Goal: Information Seeking & Learning: Learn about a topic

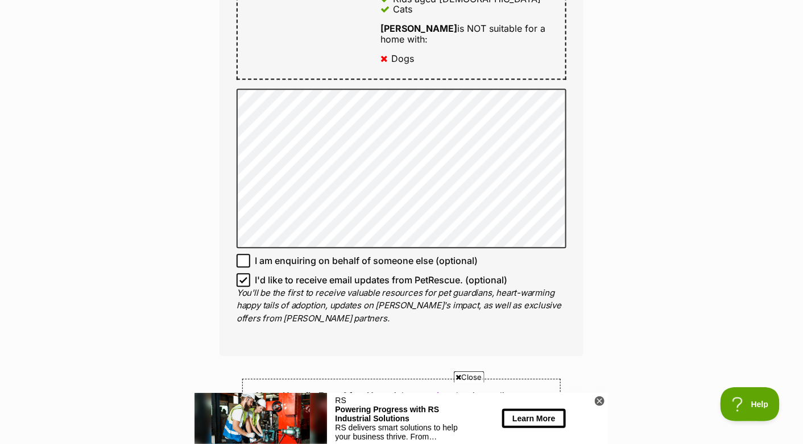
click at [244, 257] on icon at bounding box center [243, 261] width 8 height 8
click at [244, 254] on input "I am enquiring on behalf of someone else (optional)" at bounding box center [243, 261] width 14 height 14
checkbox input "true"
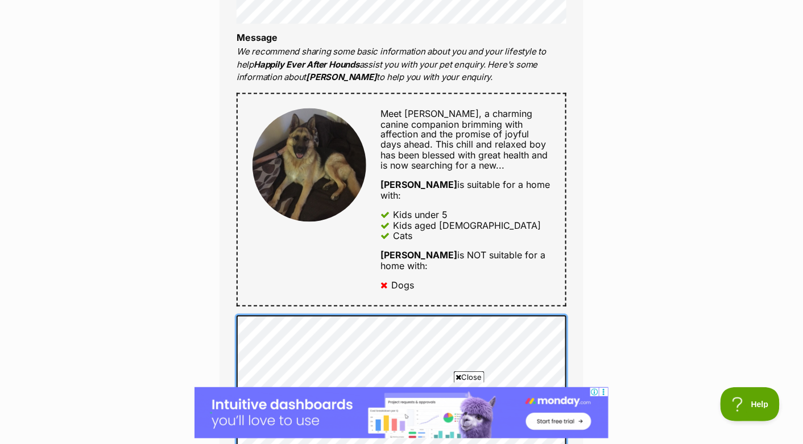
scroll to position [341, 0]
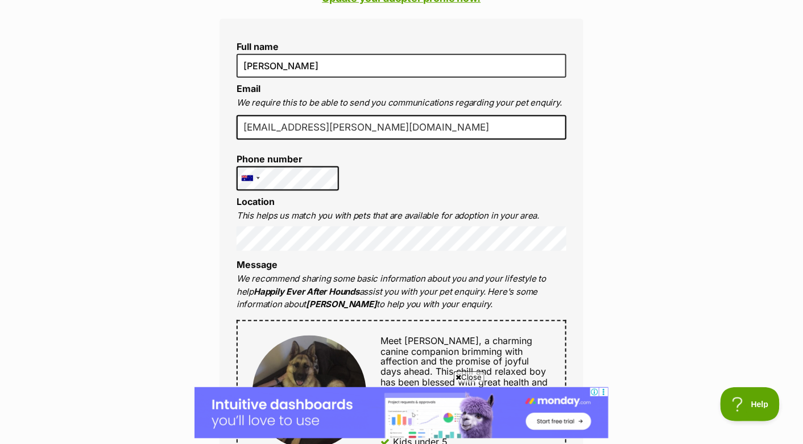
click at [360, 132] on input "admin@sharyne.com.au" at bounding box center [401, 127] width 330 height 25
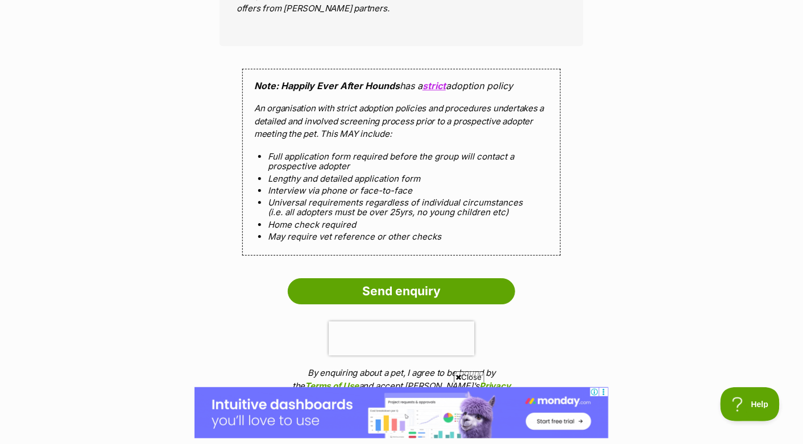
scroll to position [1364, 0]
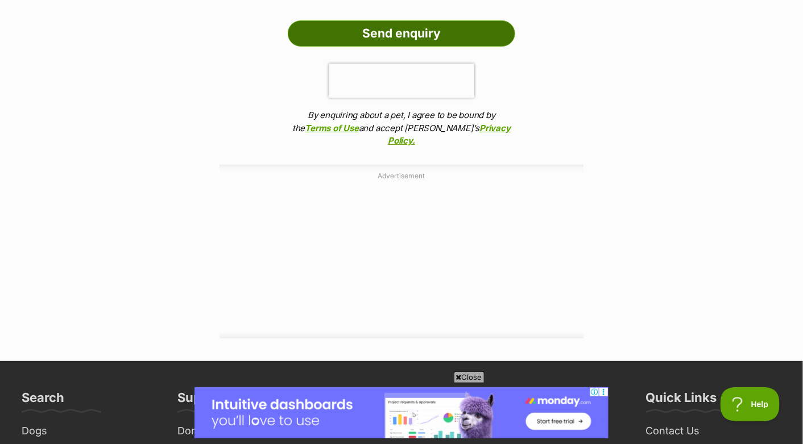
click at [411, 20] on input "Send enquiry" at bounding box center [401, 33] width 227 height 26
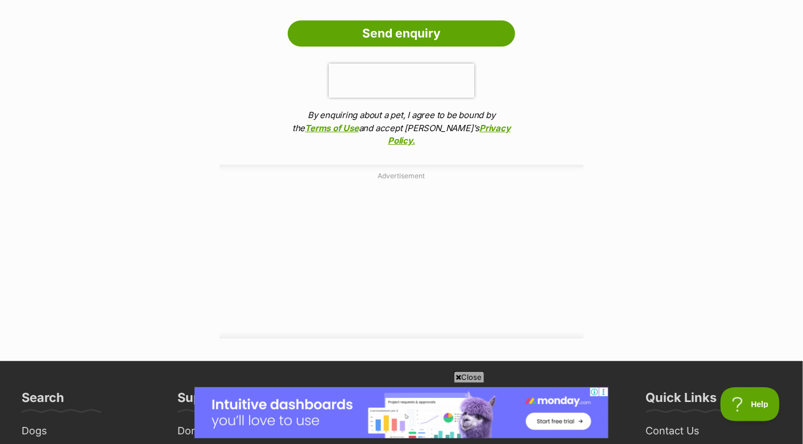
scroll to position [909, 0]
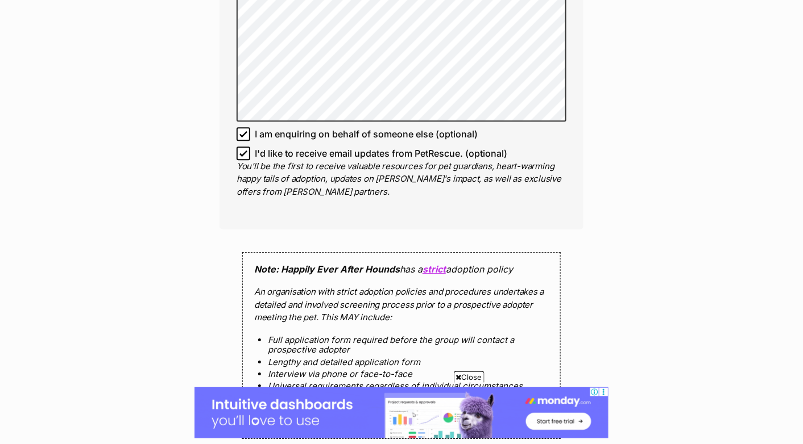
scroll to position [1137, 0]
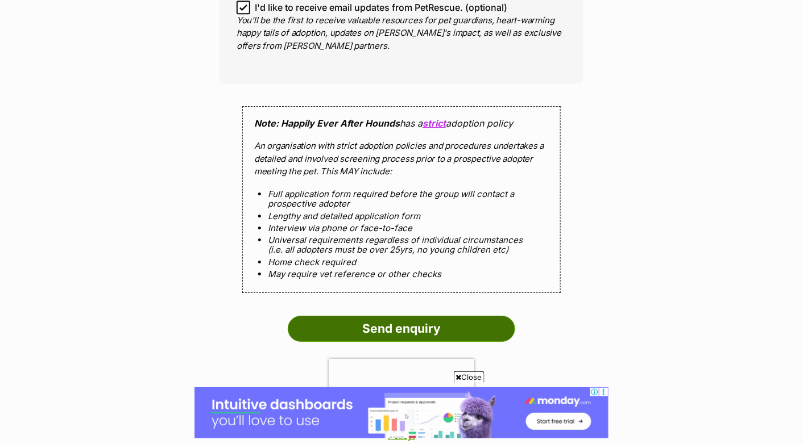
click at [432, 316] on input "Send enquiry" at bounding box center [401, 329] width 227 height 26
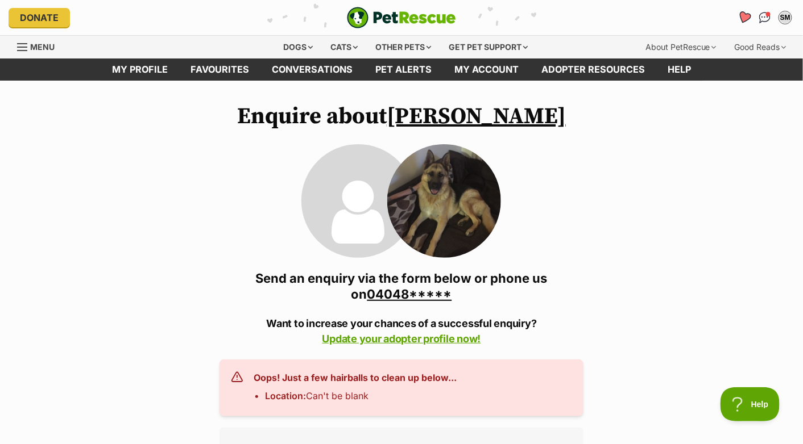
click at [743, 17] on icon "Favourites" at bounding box center [744, 17] width 14 height 13
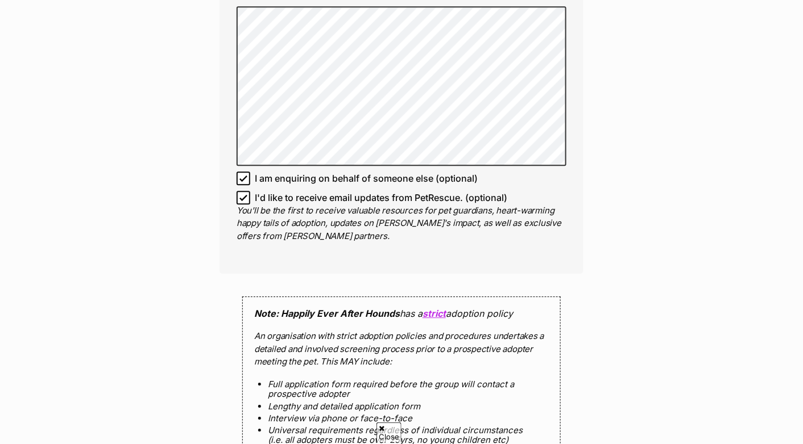
scroll to position [878, 0]
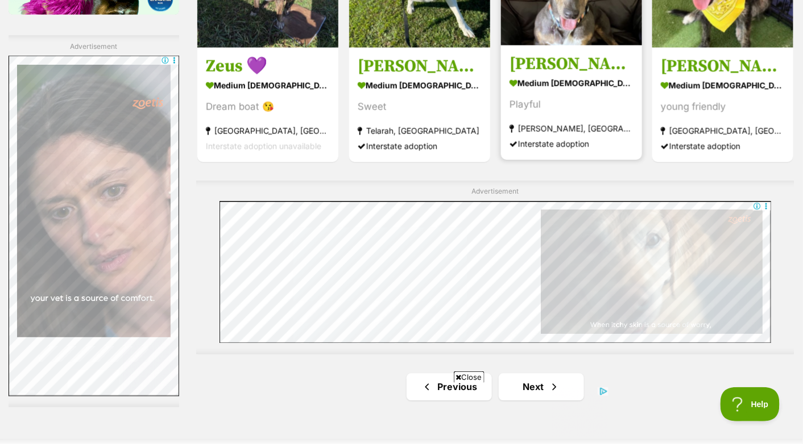
scroll to position [1932, 0]
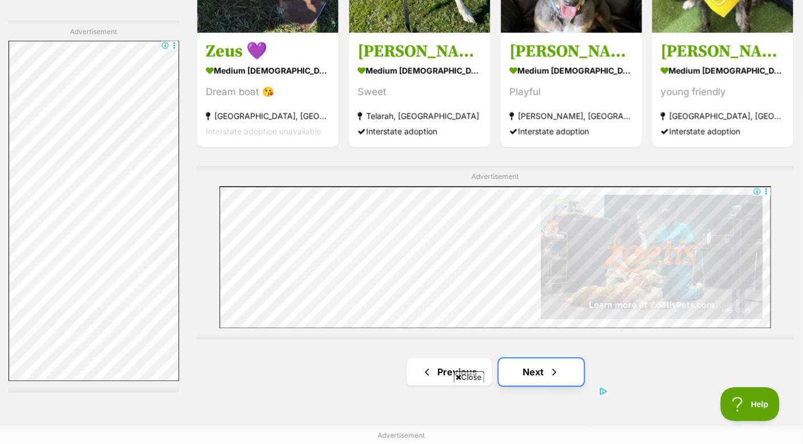
click at [529, 376] on link "Next" at bounding box center [540, 372] width 85 height 27
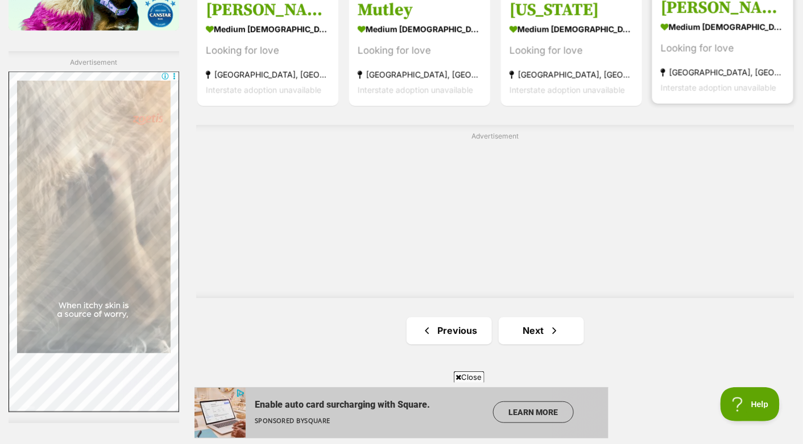
scroll to position [1932, 0]
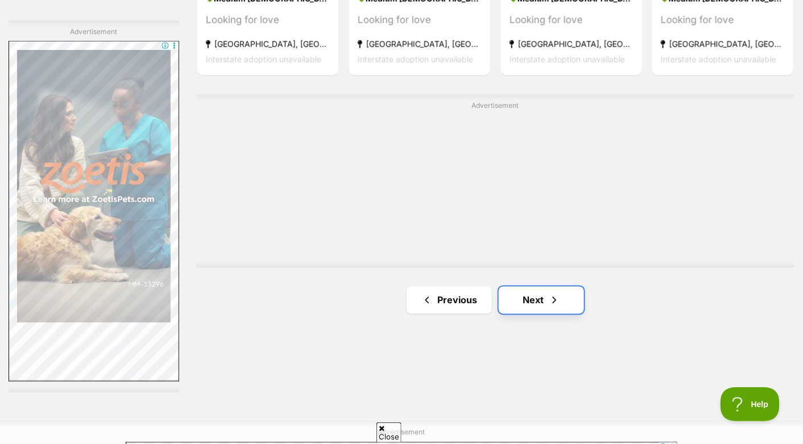
click at [529, 304] on link "Next" at bounding box center [540, 300] width 85 height 27
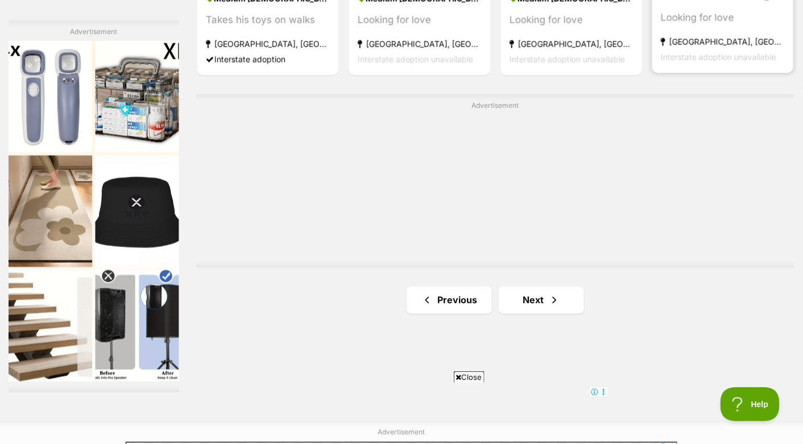
scroll to position [2046, 0]
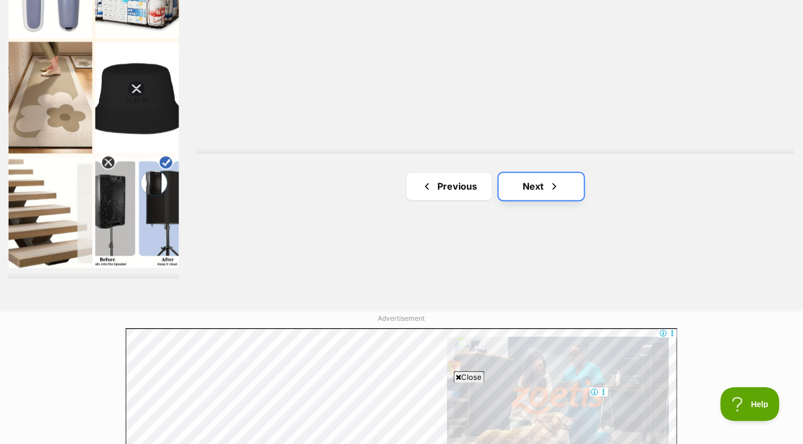
click at [534, 181] on link "Next" at bounding box center [540, 186] width 85 height 27
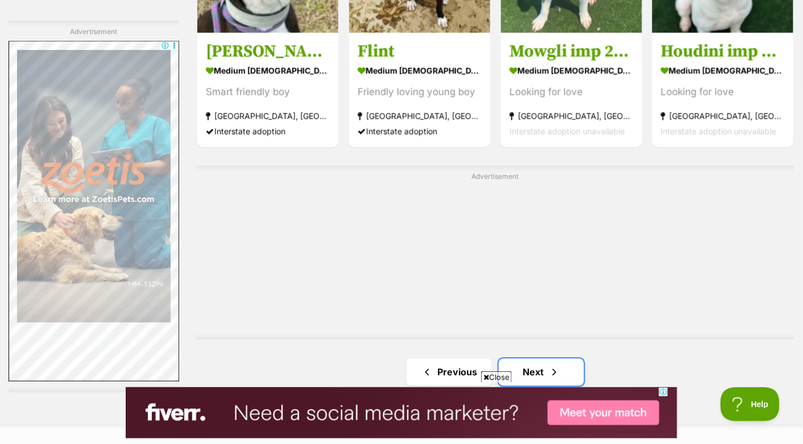
click at [532, 371] on link "Next" at bounding box center [540, 372] width 85 height 27
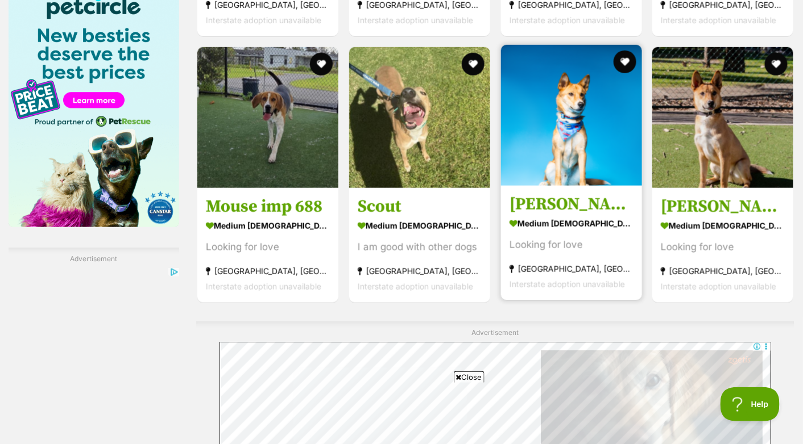
scroll to position [1932, 0]
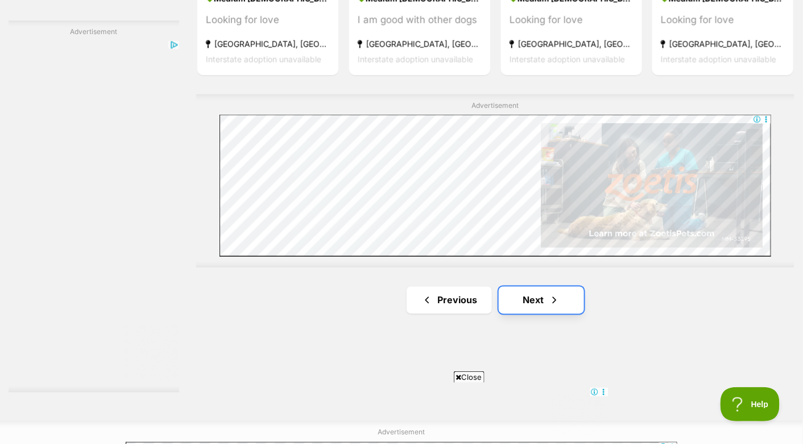
click at [521, 301] on link "Next" at bounding box center [540, 300] width 85 height 27
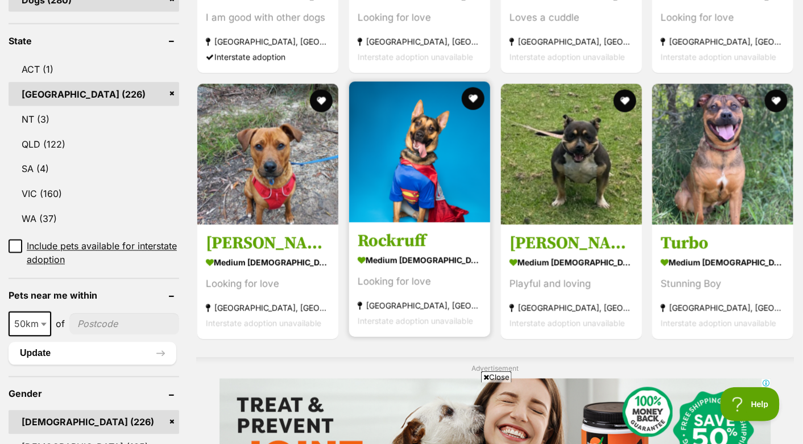
scroll to position [568, 0]
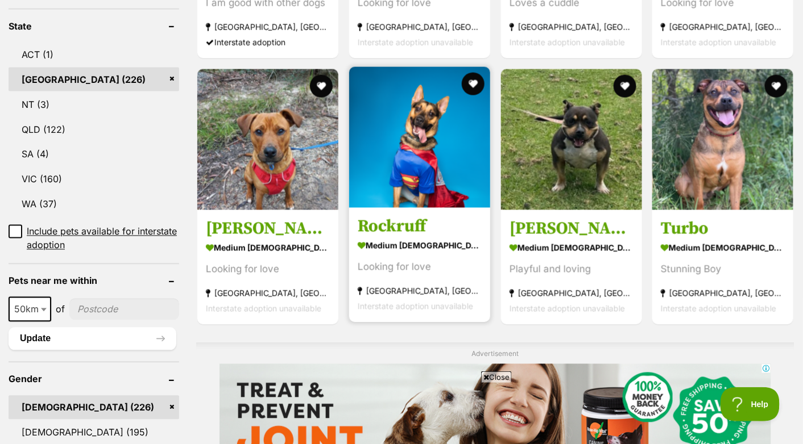
click at [435, 151] on img at bounding box center [419, 137] width 141 height 141
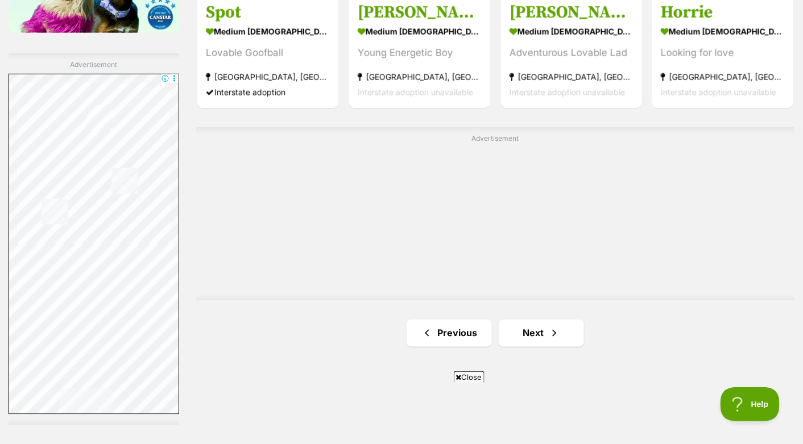
scroll to position [1932, 0]
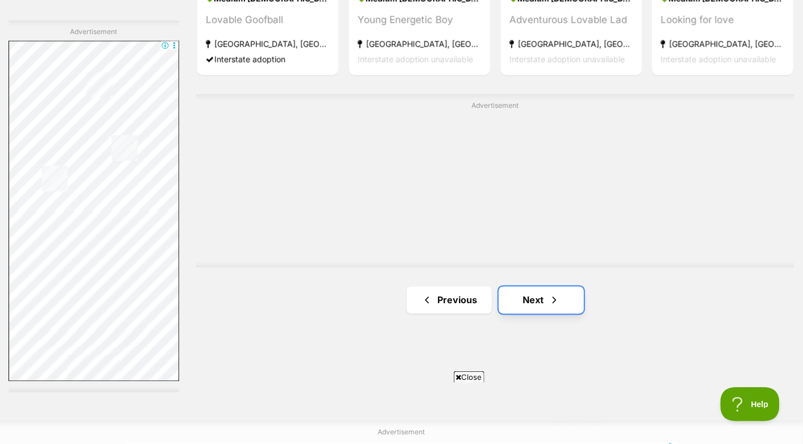
click at [542, 298] on link "Next" at bounding box center [540, 300] width 85 height 27
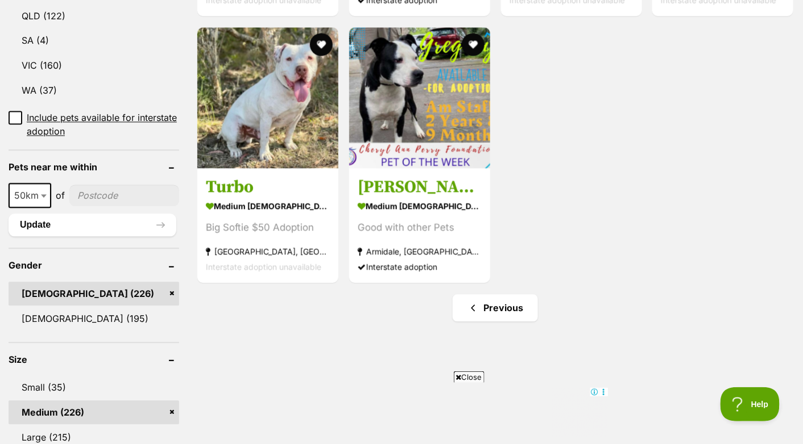
scroll to position [796, 0]
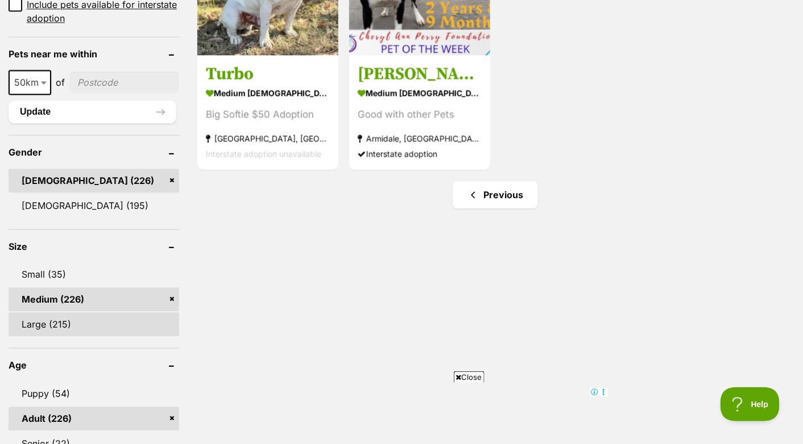
click at [46, 323] on link "Large (215)" at bounding box center [94, 325] width 171 height 24
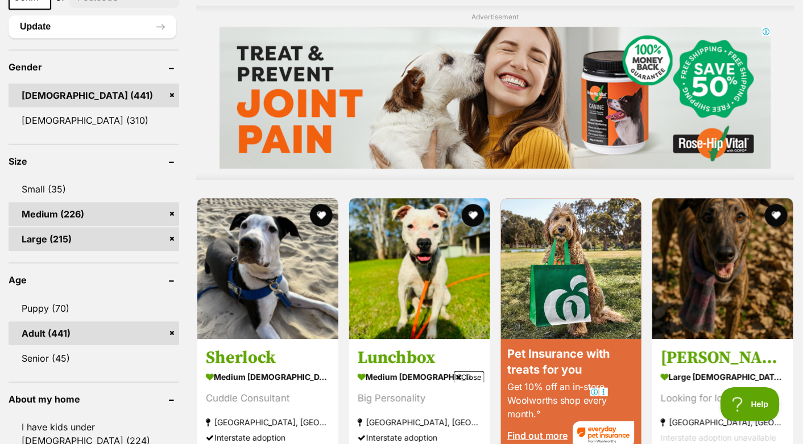
scroll to position [909, 0]
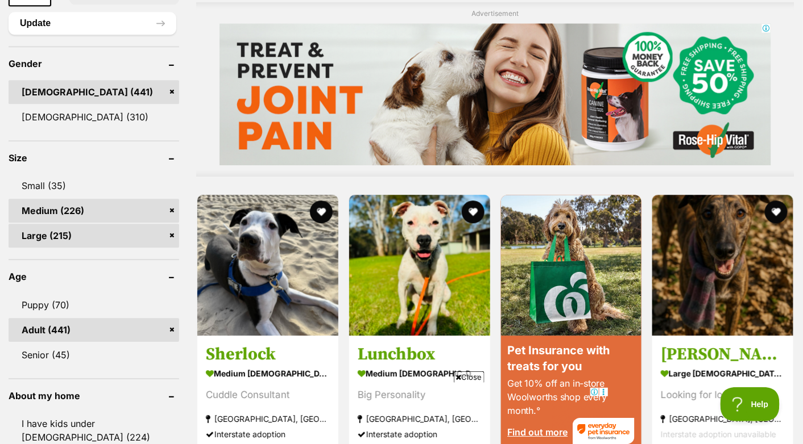
click at [172, 234] on link "Large (215)" at bounding box center [94, 236] width 171 height 24
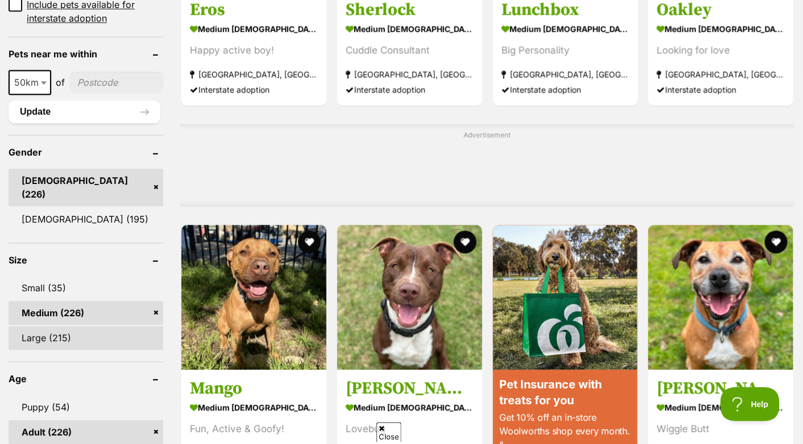
scroll to position [895, 0]
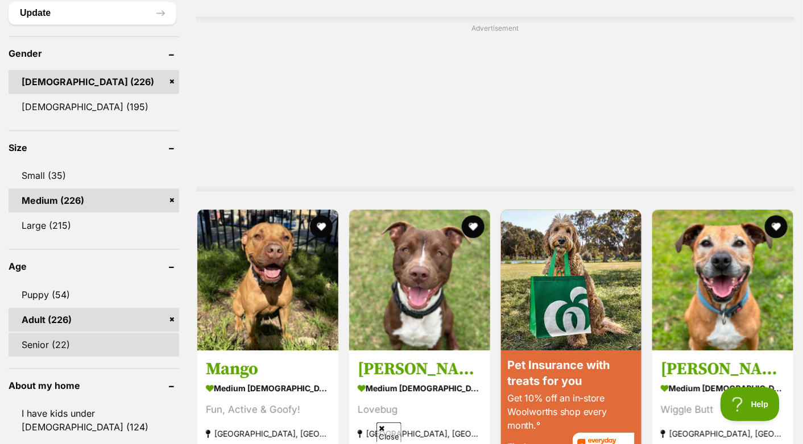
click at [27, 333] on link "Senior (22)" at bounding box center [94, 345] width 171 height 24
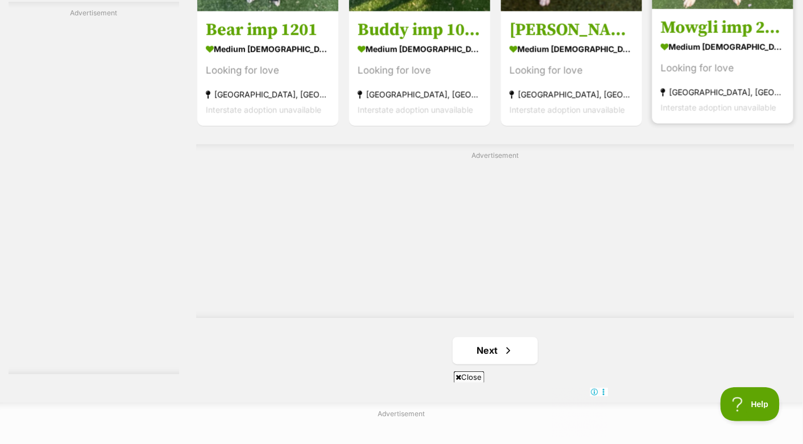
scroll to position [1932, 0]
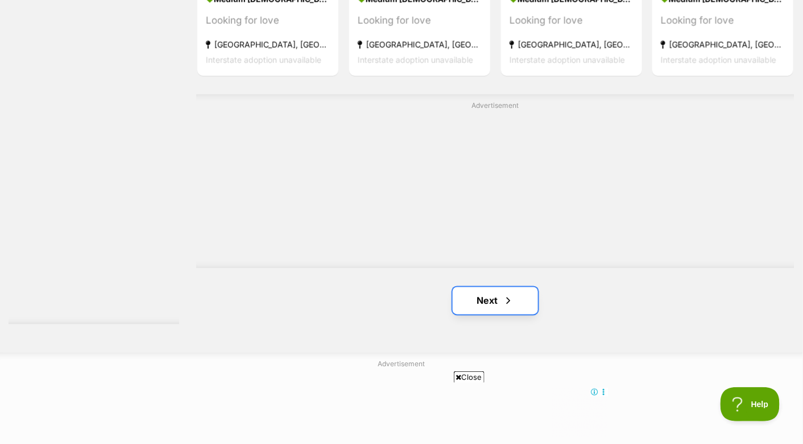
click at [497, 296] on link "Next" at bounding box center [494, 301] width 85 height 27
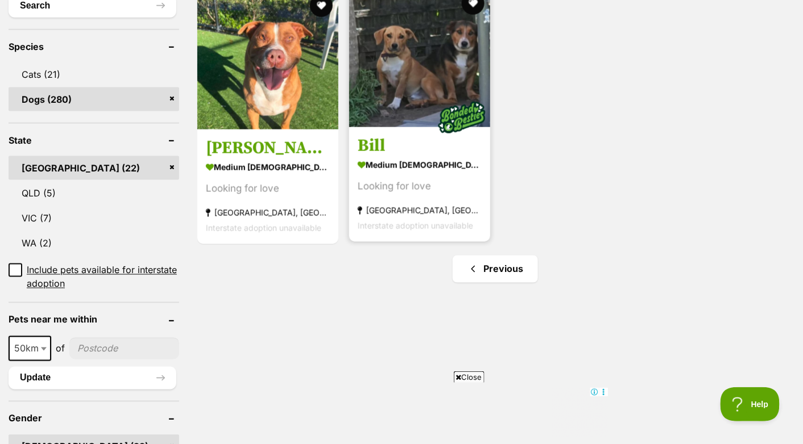
click at [440, 54] on img at bounding box center [419, 56] width 141 height 141
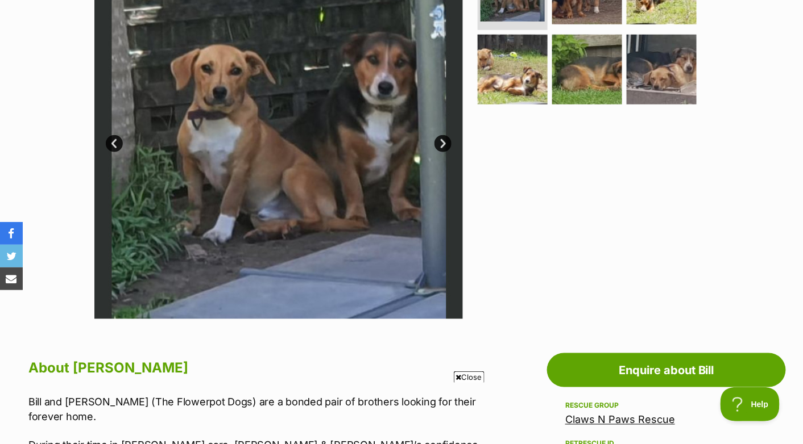
scroll to position [227, 0]
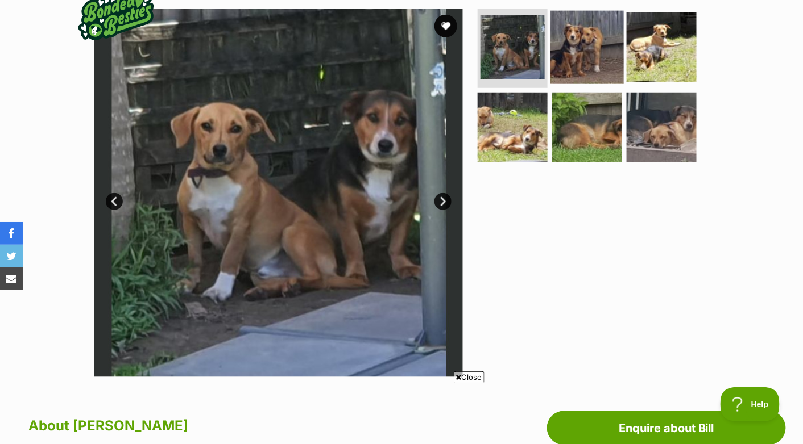
click at [578, 52] on img at bounding box center [586, 46] width 73 height 73
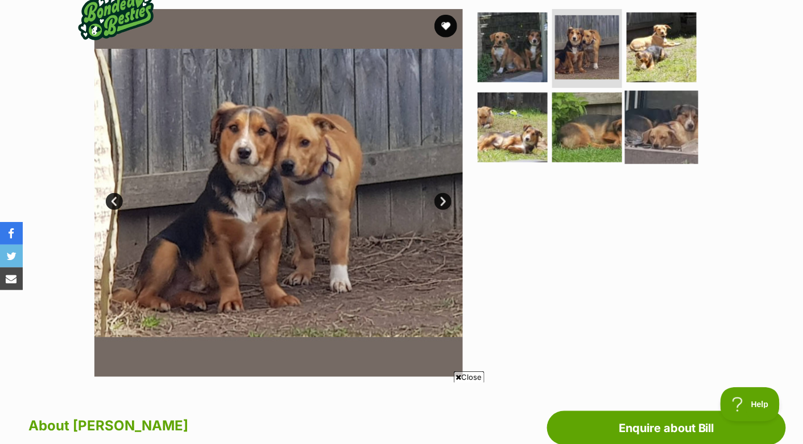
click at [654, 123] on img at bounding box center [661, 127] width 73 height 73
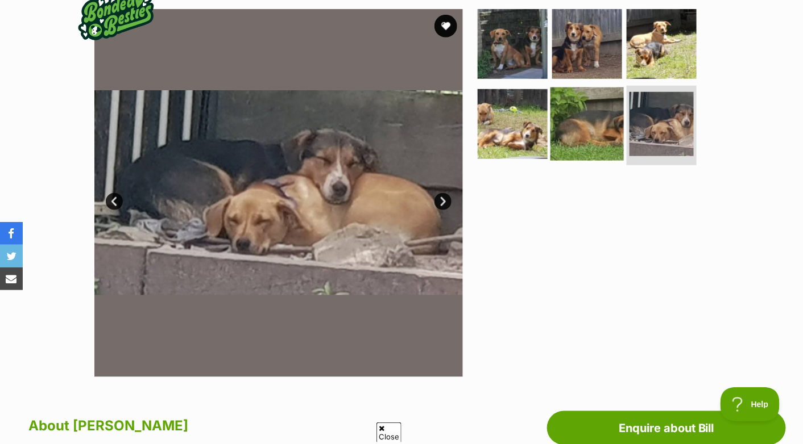
scroll to position [0, 0]
click at [579, 132] on img at bounding box center [586, 124] width 73 height 73
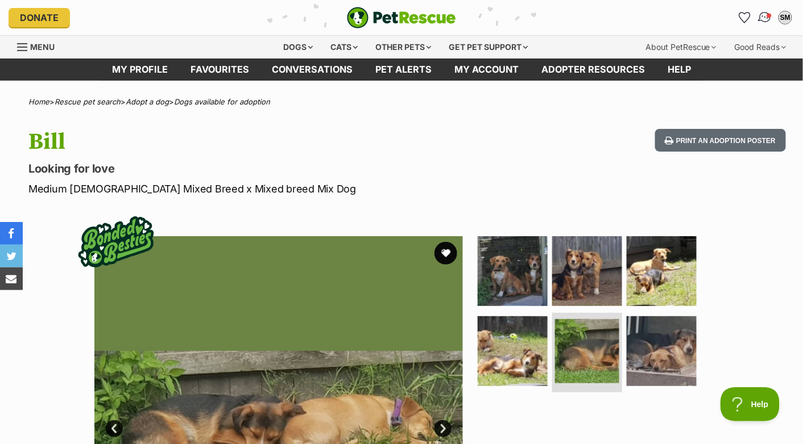
click at [764, 16] on img "Conversations" at bounding box center [764, 17] width 15 height 15
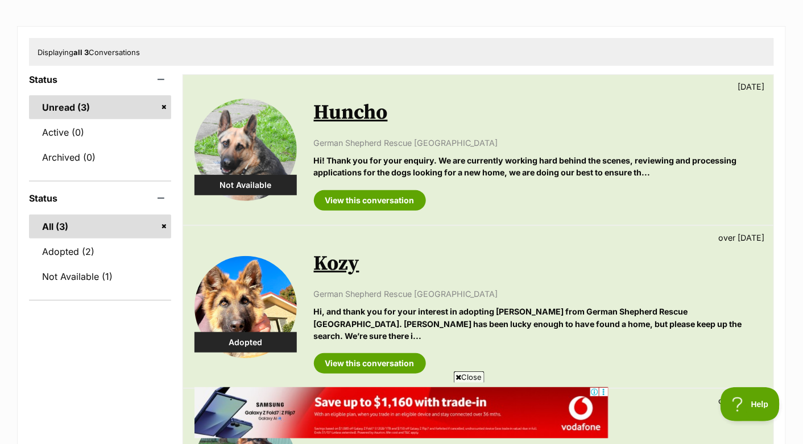
scroll to position [114, 0]
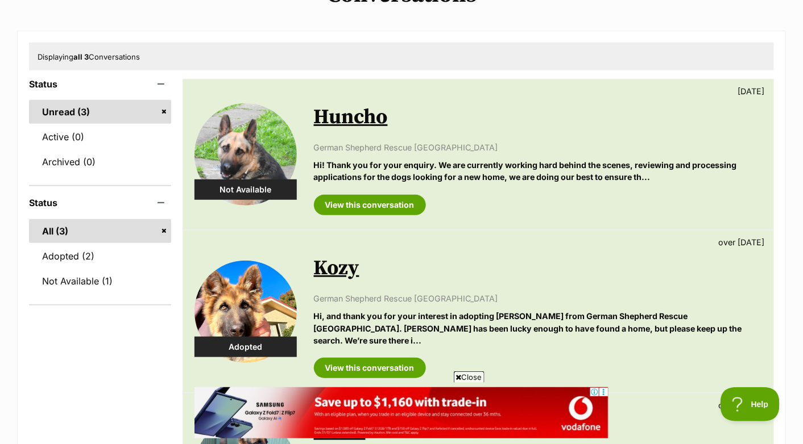
click at [164, 110] on link "Unread (3)" at bounding box center [100, 112] width 142 height 24
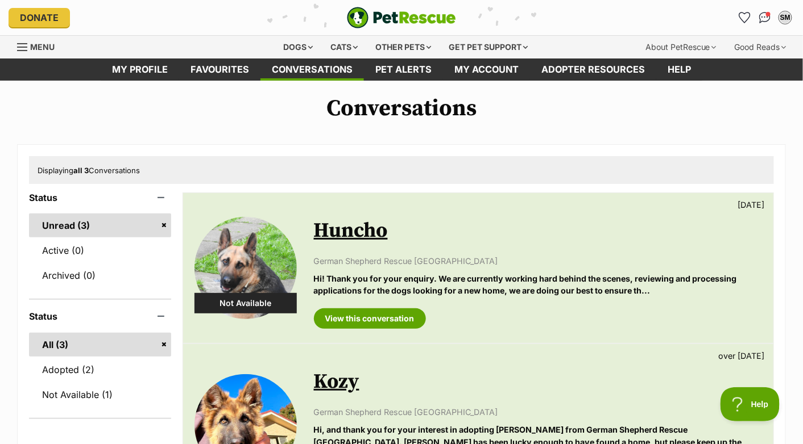
click at [163, 225] on link "Unread (3)" at bounding box center [100, 226] width 142 height 24
click at [507, 311] on div "View this conversation" at bounding box center [538, 314] width 448 height 29
click at [344, 227] on link "Huncho" at bounding box center [351, 231] width 74 height 26
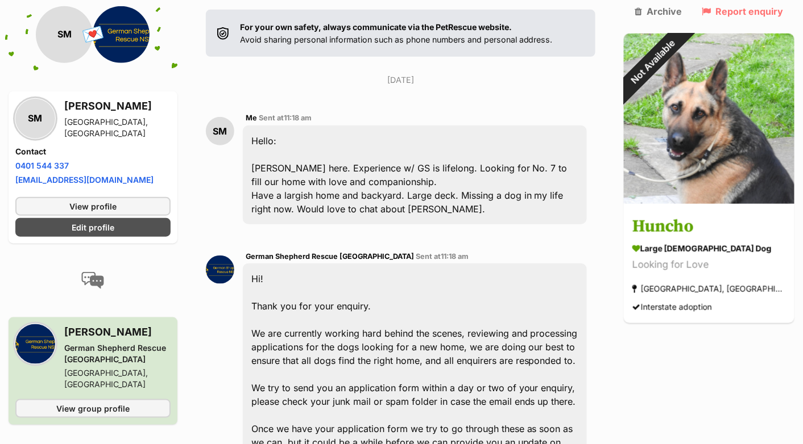
scroll to position [243, 0]
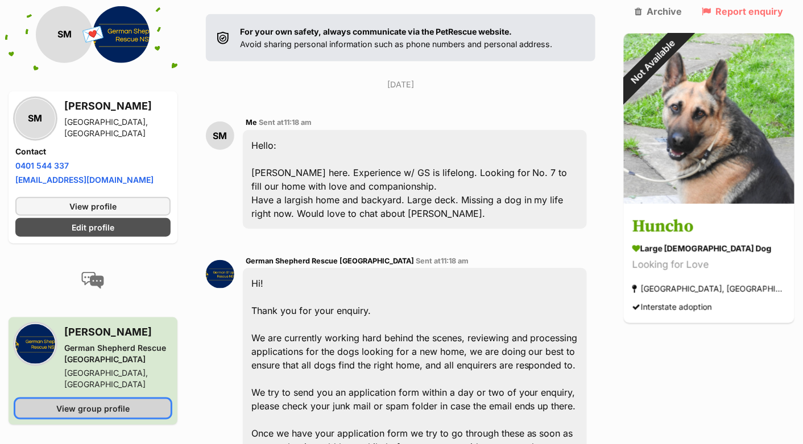
click at [101, 402] on span "View group profile" at bounding box center [92, 408] width 73 height 12
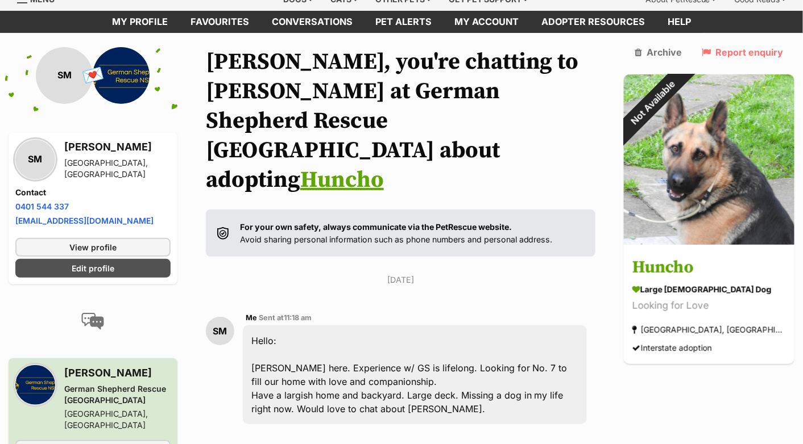
scroll to position [0, 0]
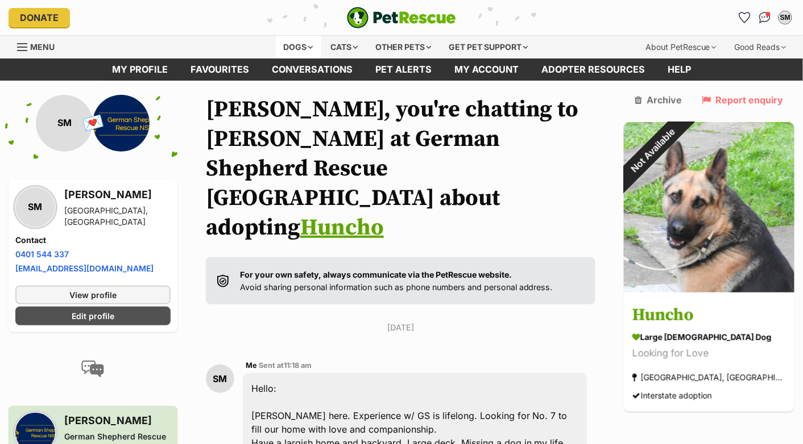
click at [292, 46] on div "Dogs" at bounding box center [298, 47] width 45 height 23
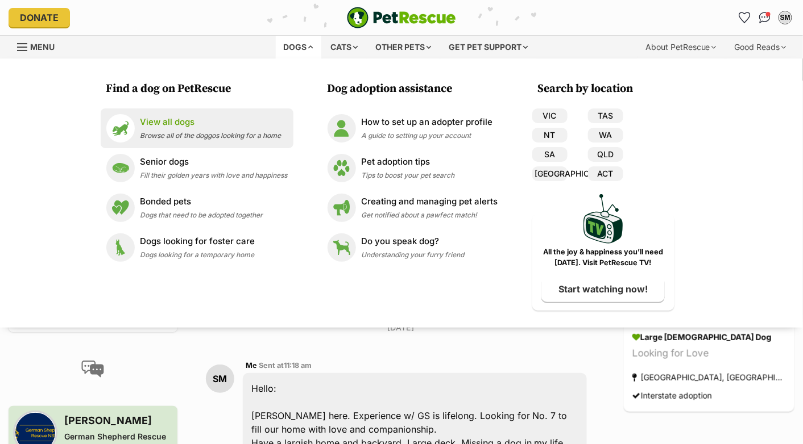
click at [162, 128] on div "View all dogs Browse all of the doggos looking for a home" at bounding box center [210, 128] width 141 height 24
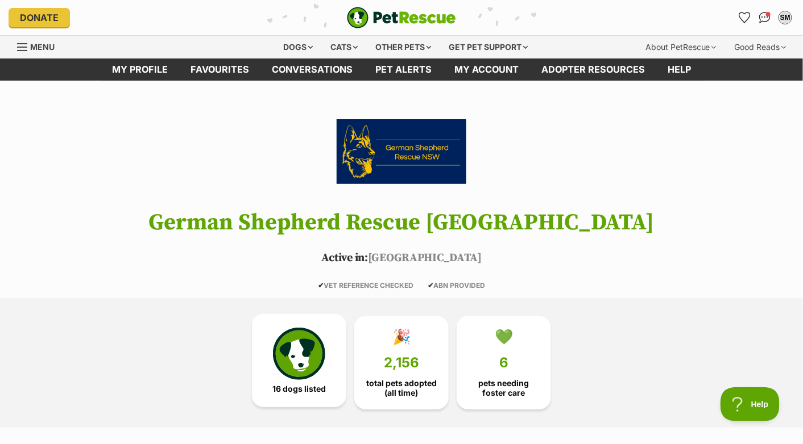
click at [301, 347] on img at bounding box center [299, 354] width 52 height 52
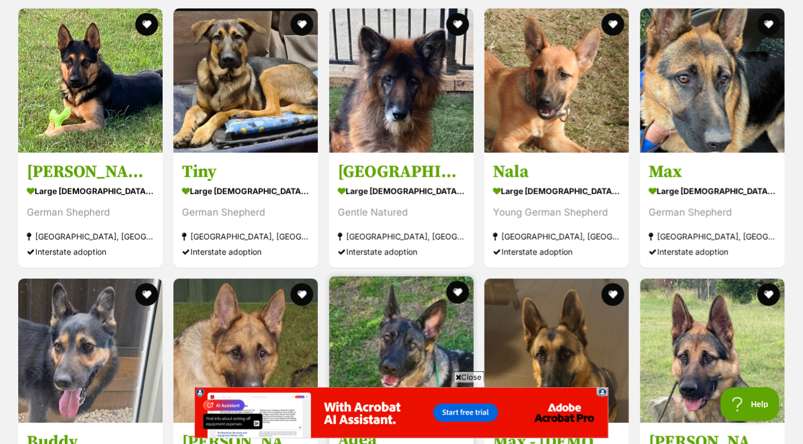
scroll to position [1597, 0]
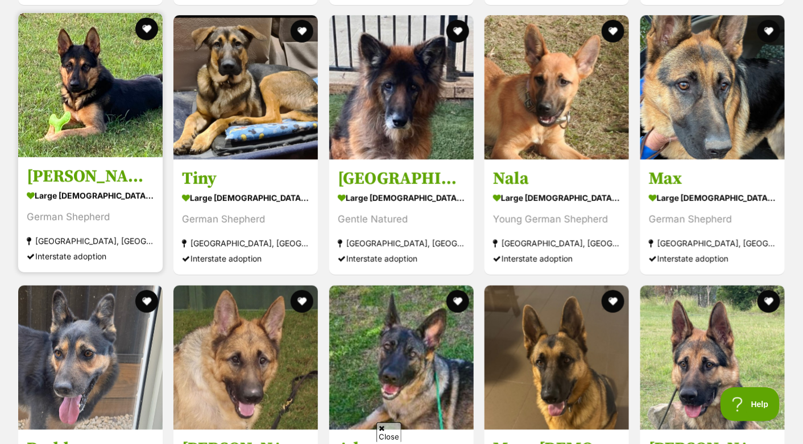
click at [110, 104] on img at bounding box center [90, 85] width 144 height 144
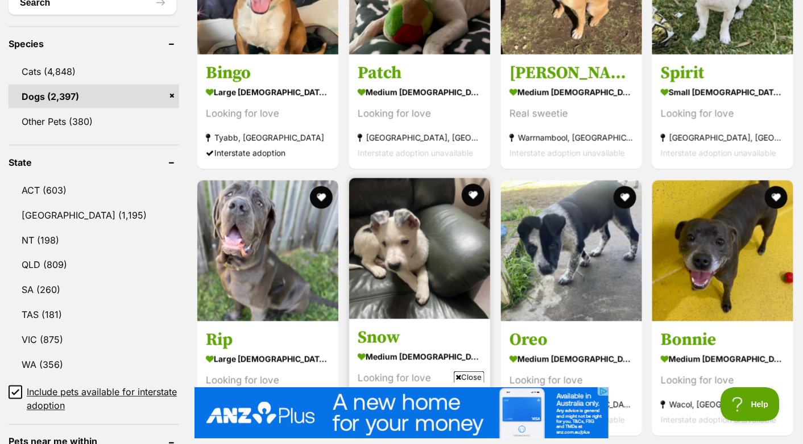
click at [405, 252] on img at bounding box center [419, 248] width 141 height 141
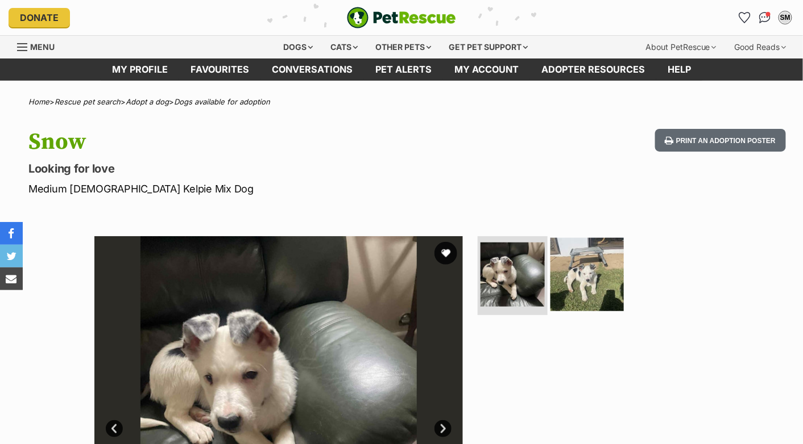
click at [583, 267] on img at bounding box center [586, 274] width 73 height 73
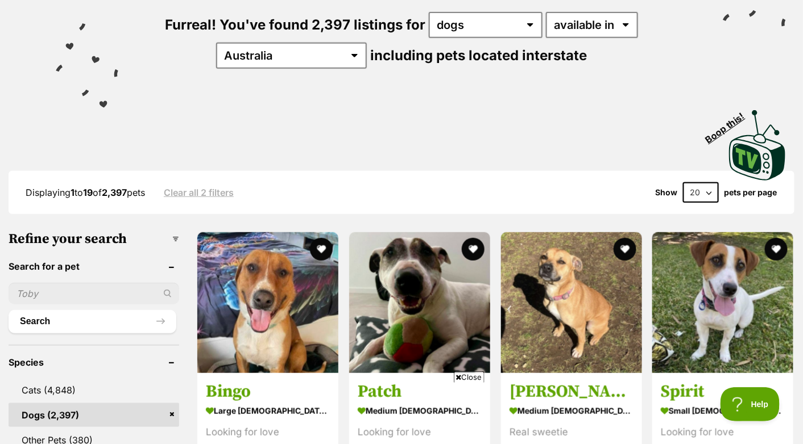
scroll to position [227, 0]
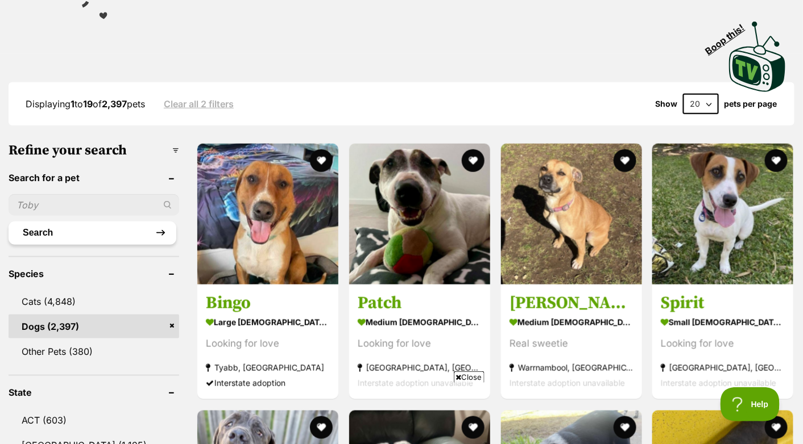
click at [160, 232] on button "Search" at bounding box center [93, 233] width 168 height 23
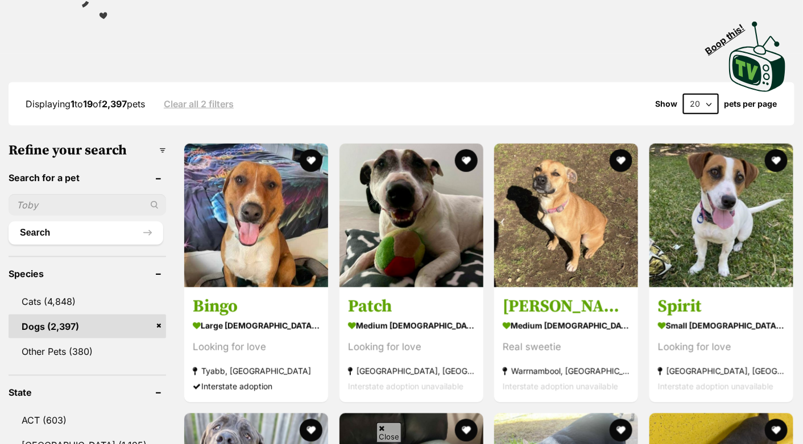
click at [49, 205] on input "text" at bounding box center [87, 205] width 157 height 22
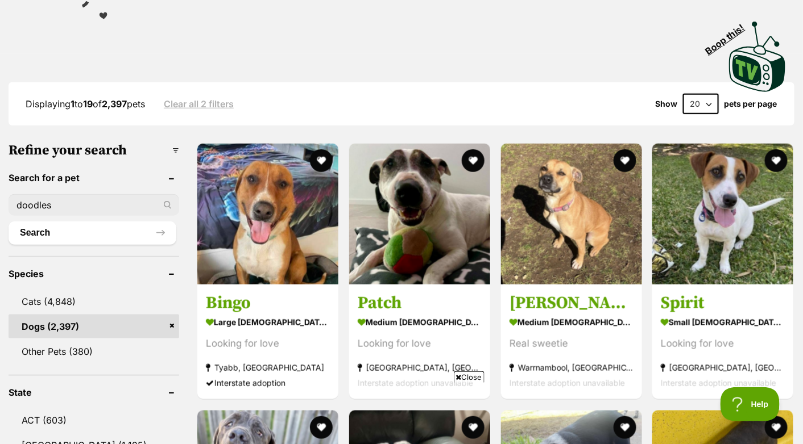
type input "doodles"
click at [9, 222] on button "Search" at bounding box center [93, 233] width 168 height 23
